Goal: Find contact information: Find contact information

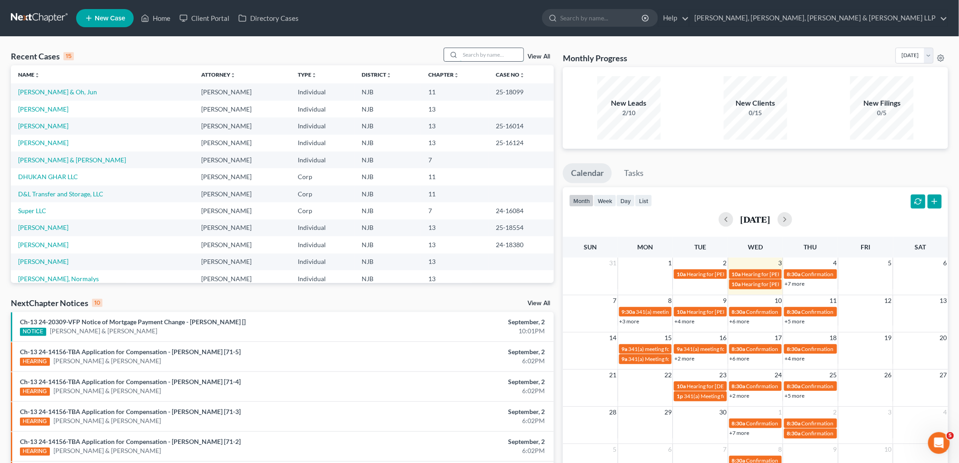
click at [509, 48] on input "search" at bounding box center [491, 54] width 63 height 13
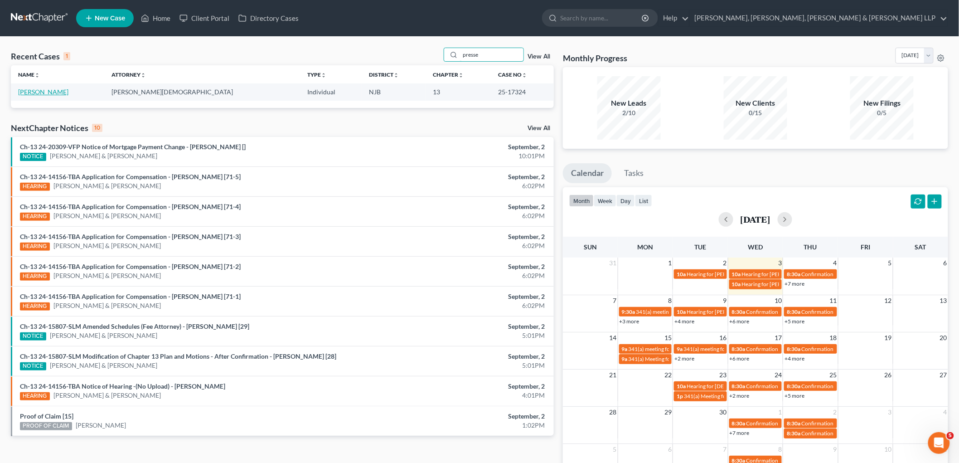
type input "presse"
click at [48, 93] on link "[PERSON_NAME]" at bounding box center [43, 92] width 50 height 8
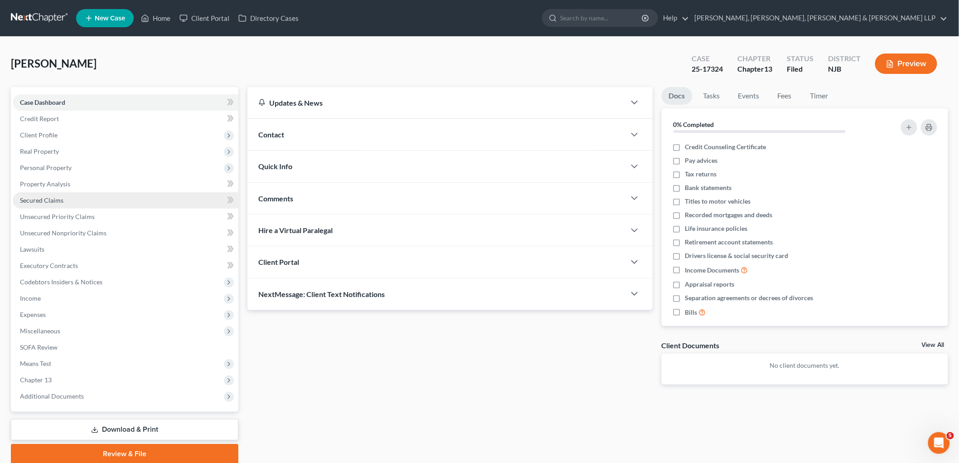
click at [34, 198] on span "Secured Claims" at bounding box center [42, 200] width 44 height 8
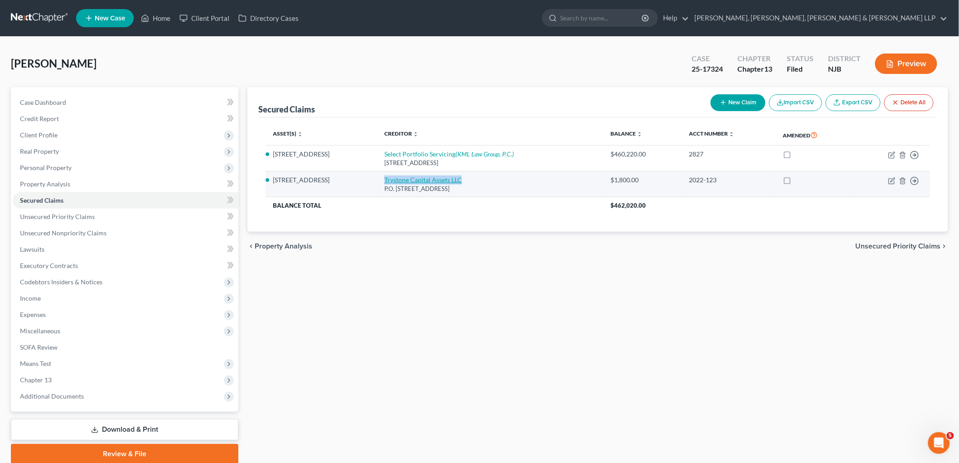
drag, startPoint x: 372, startPoint y: 178, endPoint x: 456, endPoint y: 178, distance: 84.3
click at [456, 178] on td "Trystone Capital Assets LLC P.O. [STREET_ADDRESS]" at bounding box center [490, 184] width 226 height 26
copy link "Trystone Capital Assets LLC"
drag, startPoint x: 470, startPoint y: 187, endPoint x: 381, endPoint y: 179, distance: 88.8
click at [381, 179] on td "Trystone Capital Assets LLC P.O. [STREET_ADDRESS]" at bounding box center [490, 184] width 226 height 26
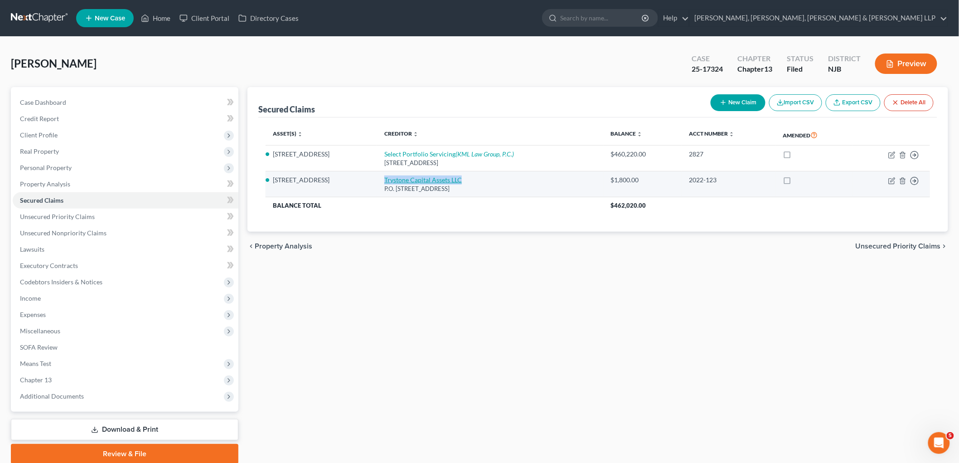
copy td "Trystone Capital Assets LLC P.O. [STREET_ADDRESS]"
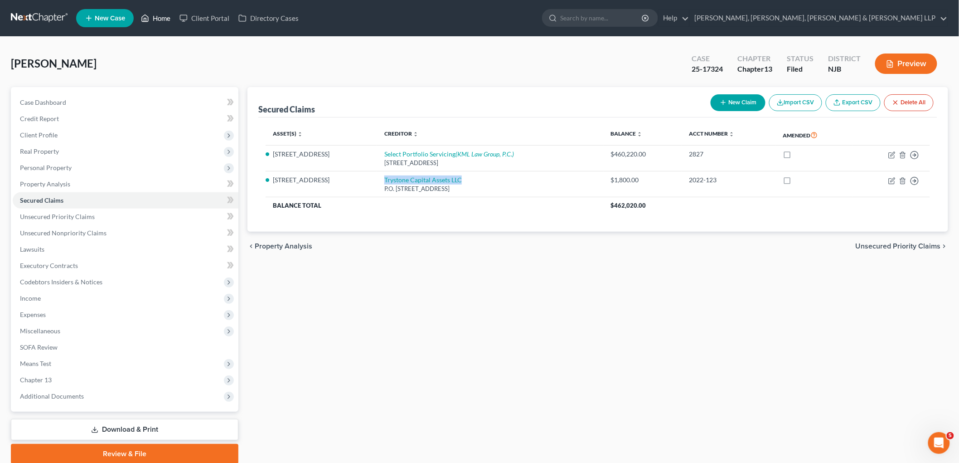
click at [160, 14] on link "Home" at bounding box center [155, 18] width 39 height 16
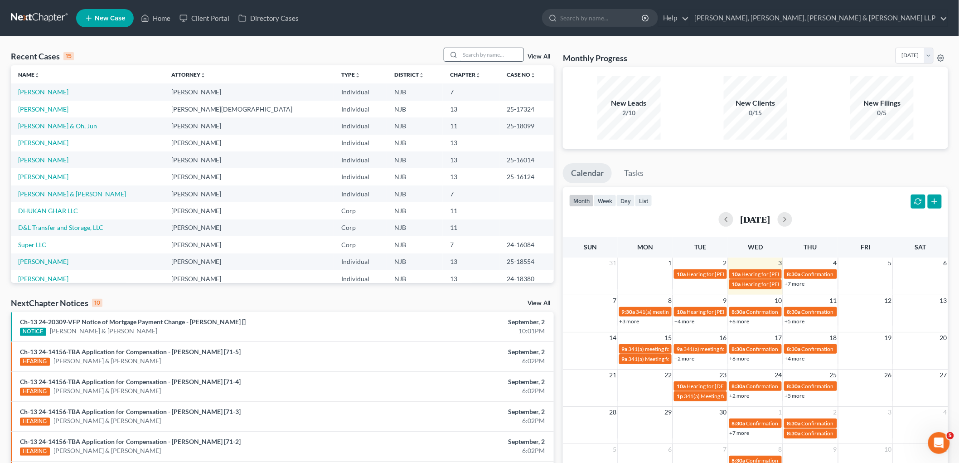
click at [483, 56] on input "search" at bounding box center [491, 54] width 63 height 13
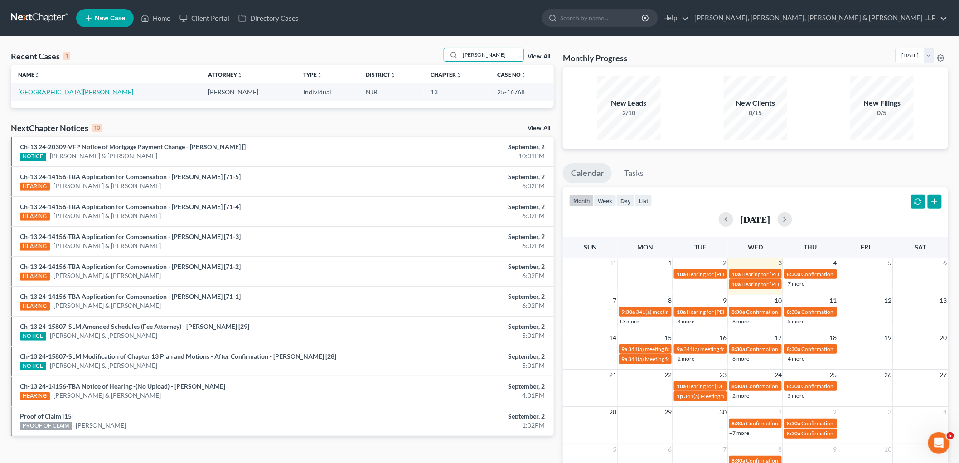
type input "[PERSON_NAME]"
click at [48, 90] on link "[GEOGRAPHIC_DATA][PERSON_NAME]" at bounding box center [75, 92] width 115 height 8
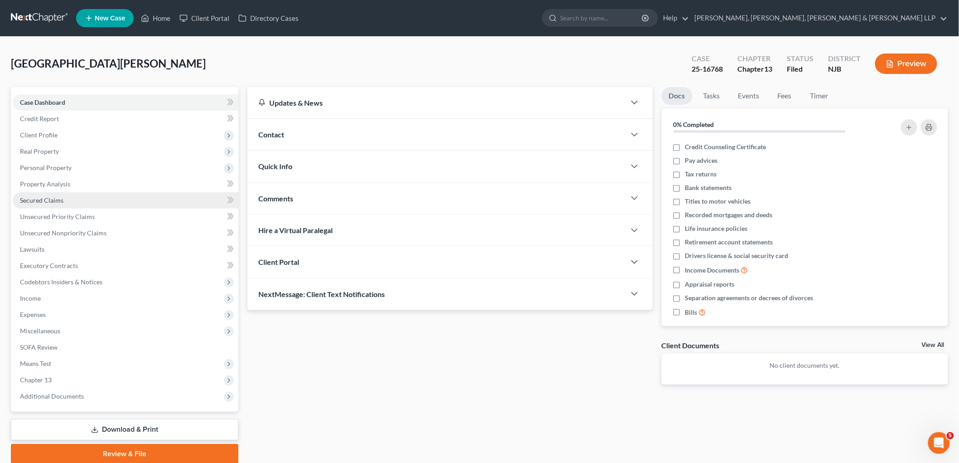
click at [35, 192] on link "Secured Claims" at bounding box center [126, 200] width 226 height 16
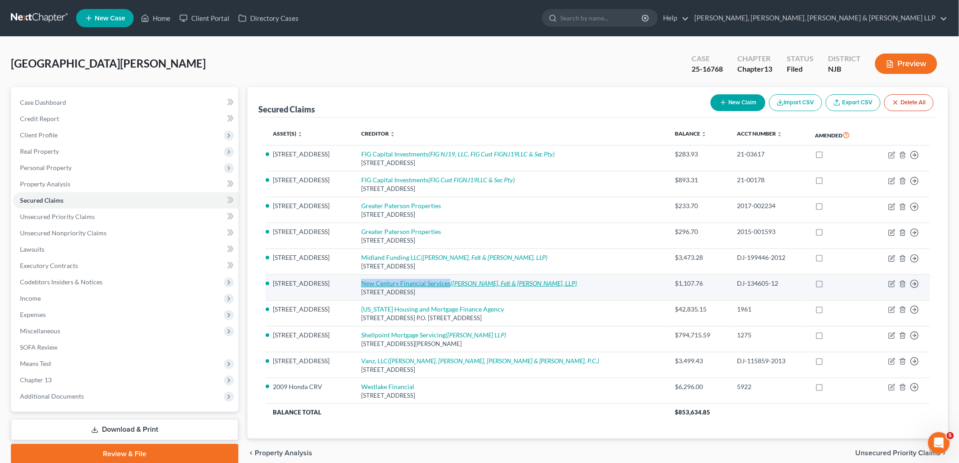
drag, startPoint x: 354, startPoint y: 282, endPoint x: 447, endPoint y: 284, distance: 93.8
click at [447, 284] on td "New Century Financial Services ([PERSON_NAME], Felt & [PERSON_NAME], LLP) [STRE…" at bounding box center [511, 288] width 314 height 26
copy link "New Century Financial Services"
